Goal: Download file/media

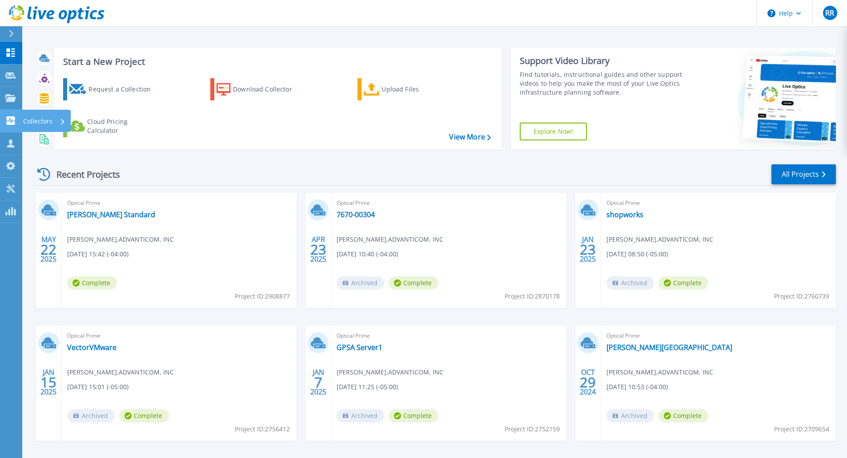
click at [14, 114] on link "Collectors Collectors" at bounding box center [11, 121] width 22 height 23
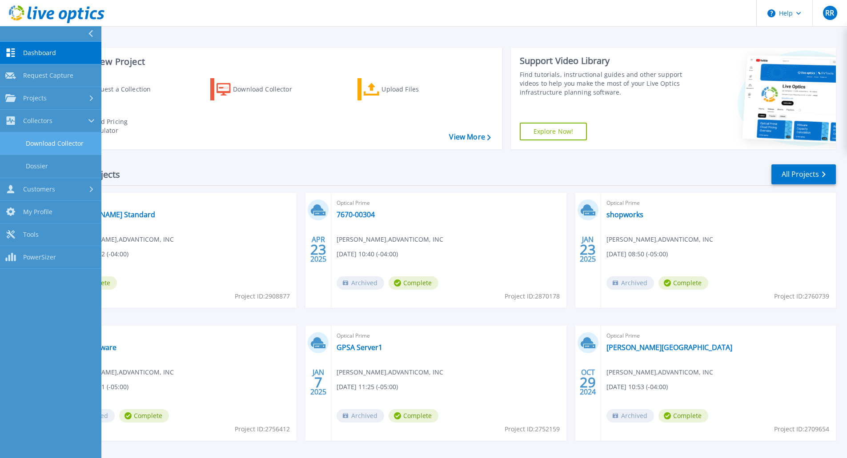
click at [70, 137] on link "Download Collector" at bounding box center [50, 143] width 101 height 23
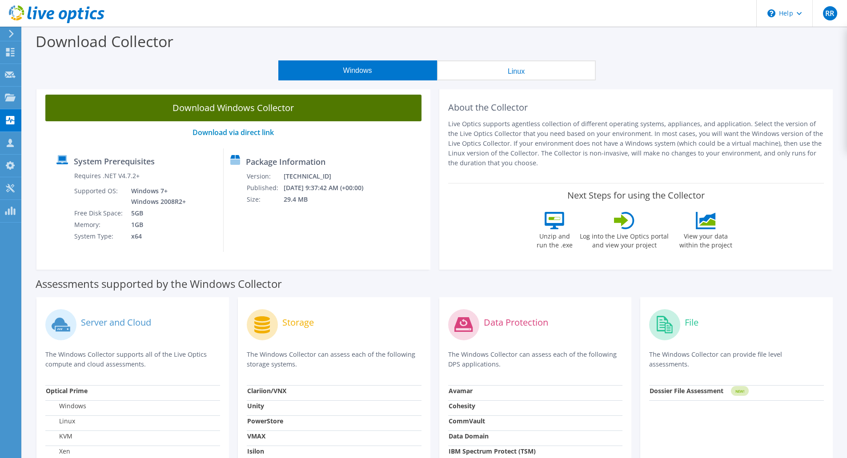
click at [282, 102] on link "Download Windows Collector" at bounding box center [233, 108] width 376 height 27
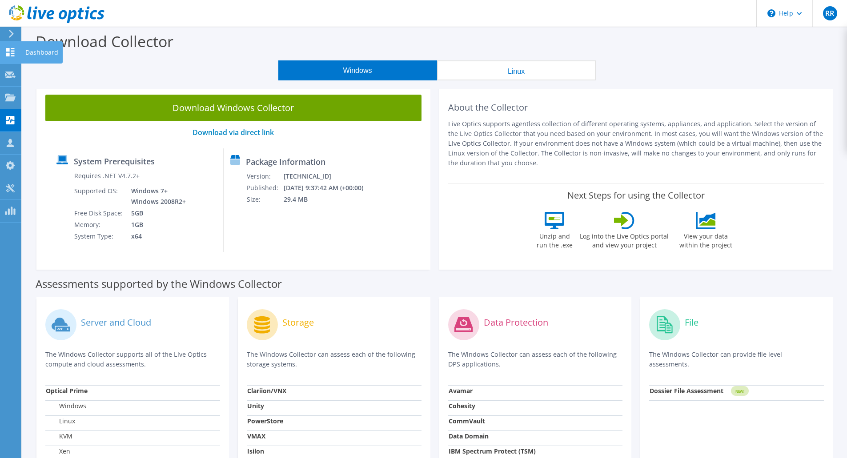
click at [37, 53] on div "Dashboard" at bounding box center [42, 52] width 42 height 22
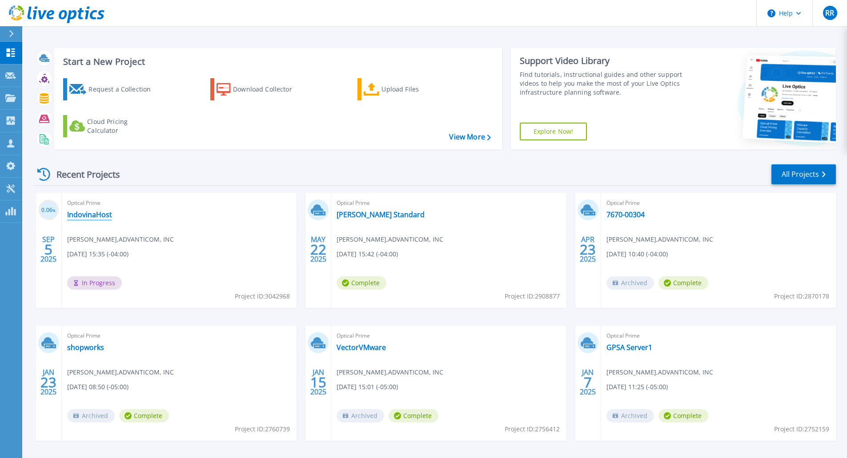
click at [88, 215] on link "IndovinaHost" at bounding box center [89, 214] width 45 height 9
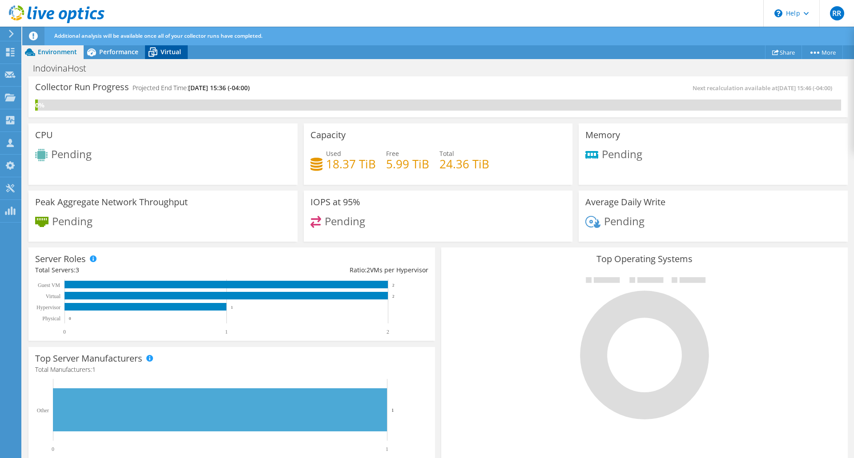
click at [177, 53] on span "Virtual" at bounding box center [170, 52] width 20 height 8
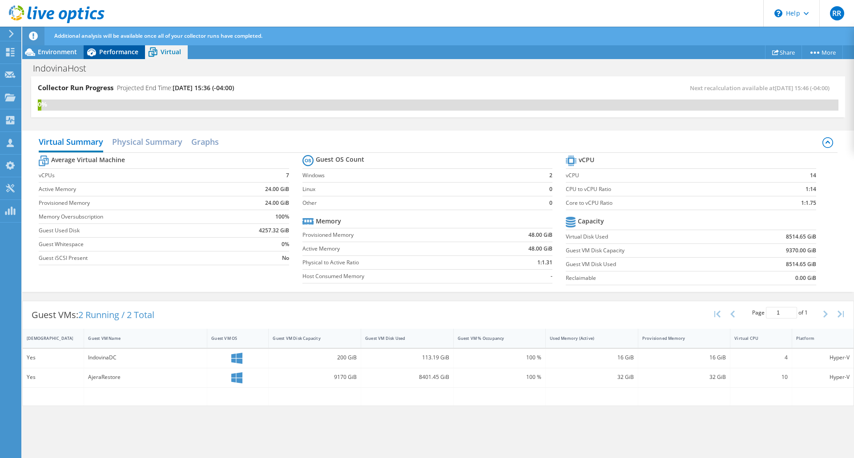
click at [123, 53] on span "Performance" at bounding box center [118, 52] width 39 height 8
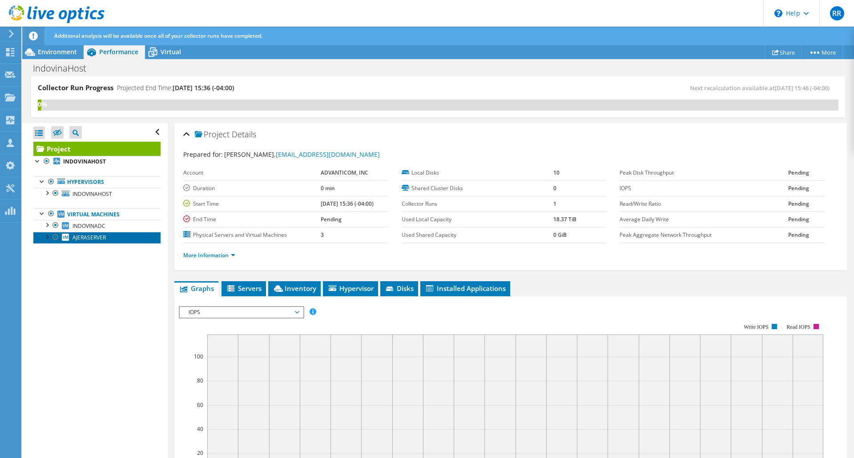
click at [96, 237] on span "AJERASERVER" at bounding box center [88, 238] width 33 height 8
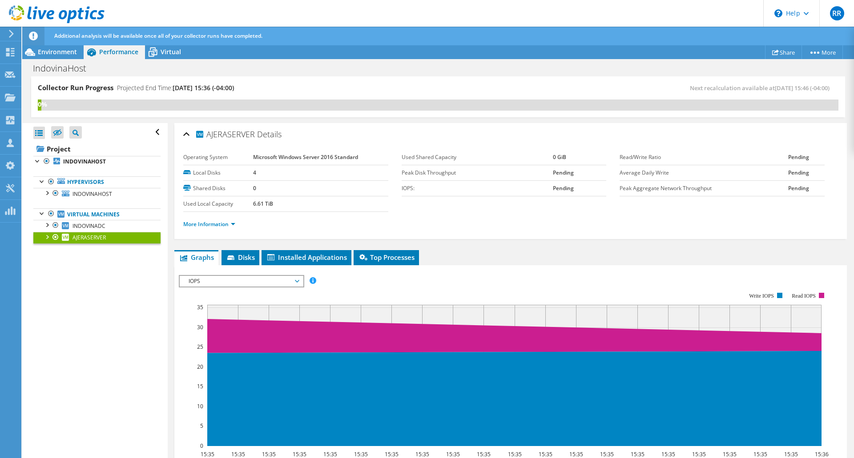
click at [252, 281] on span "IOPS" at bounding box center [241, 281] width 114 height 11
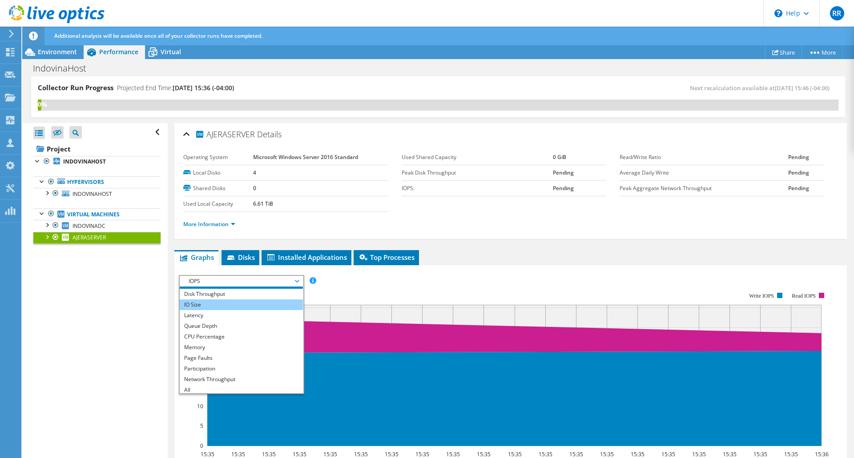
scroll to position [11, 0]
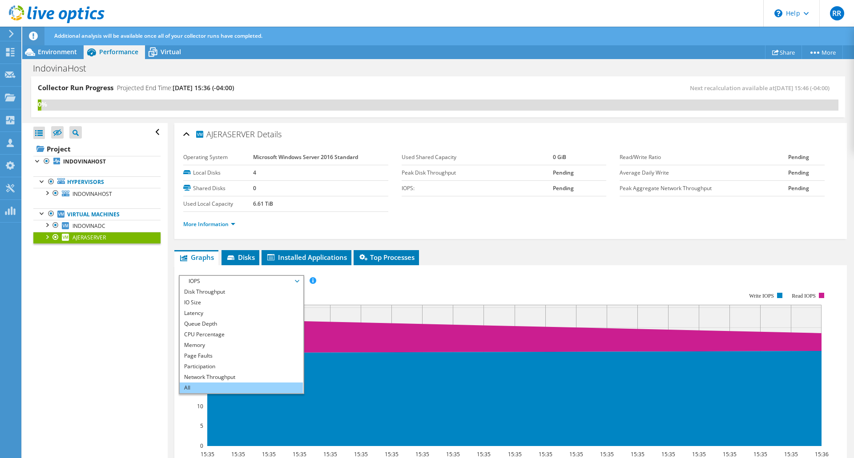
click at [195, 386] on li "All" at bounding box center [241, 388] width 123 height 11
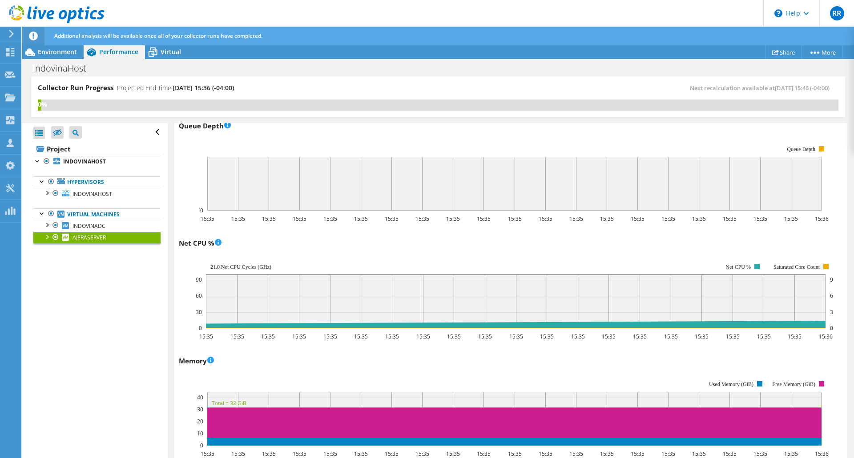
scroll to position [681, 0]
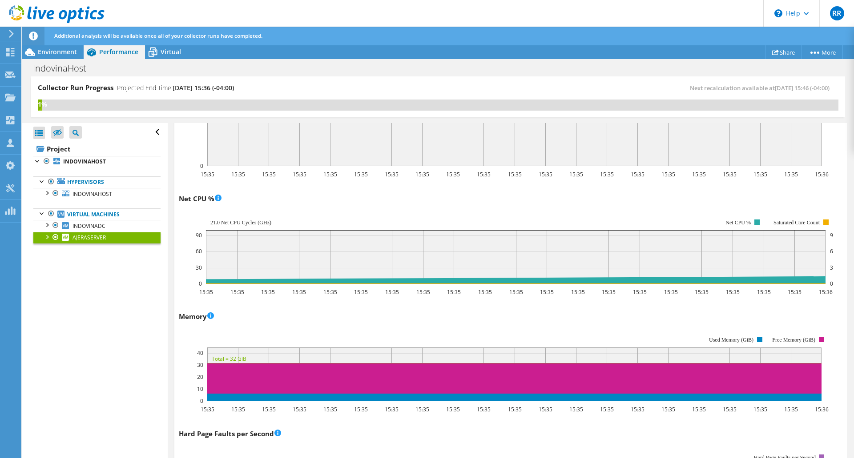
click at [117, 316] on div "Open All Close All Hide Excluded Nodes Project Tree Filter" at bounding box center [94, 291] width 145 height 336
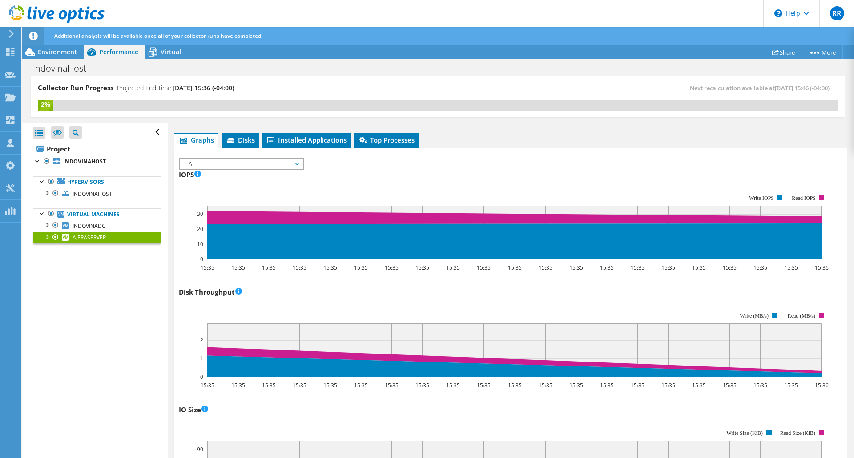
scroll to position [0, 0]
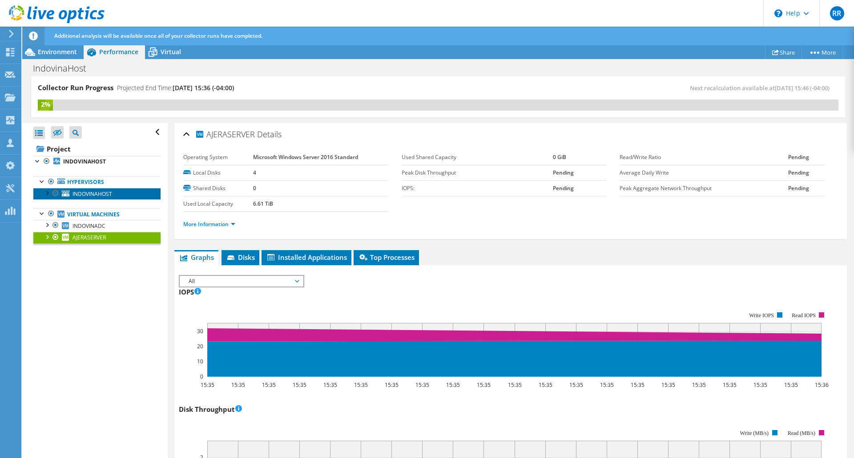
click at [97, 195] on span "INDOVINAHOST" at bounding box center [92, 194] width 40 height 8
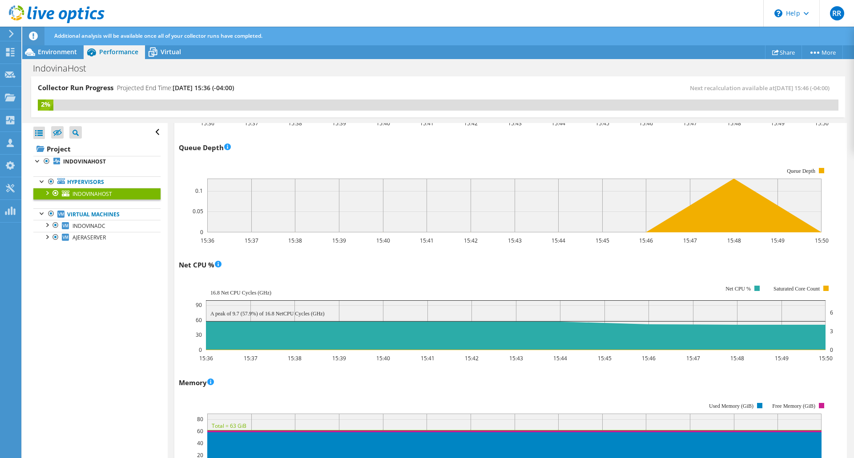
scroll to position [667, 0]
